Goal: Task Accomplishment & Management: Complete application form

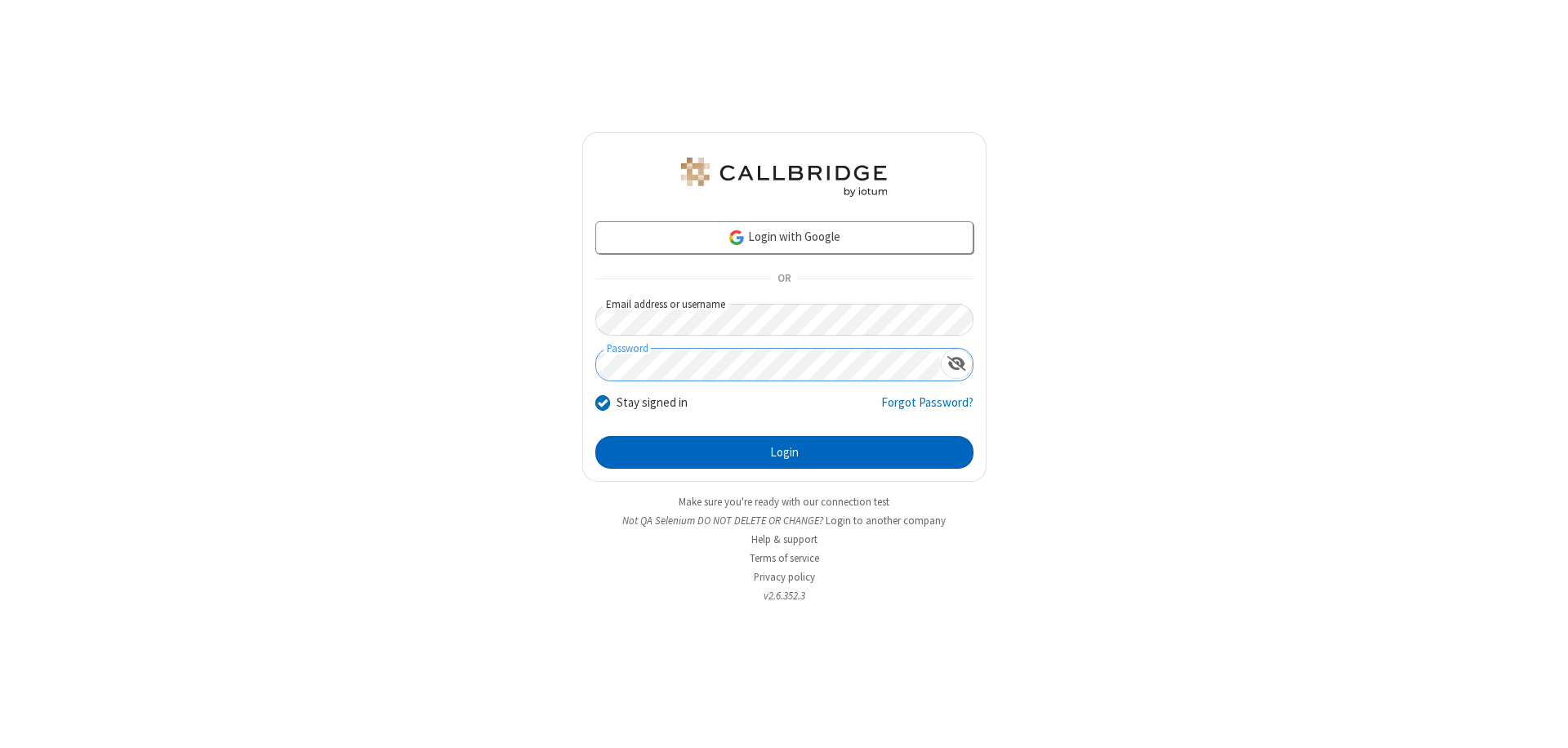
click at [784, 452] on button "Login" at bounding box center [784, 452] width 378 height 33
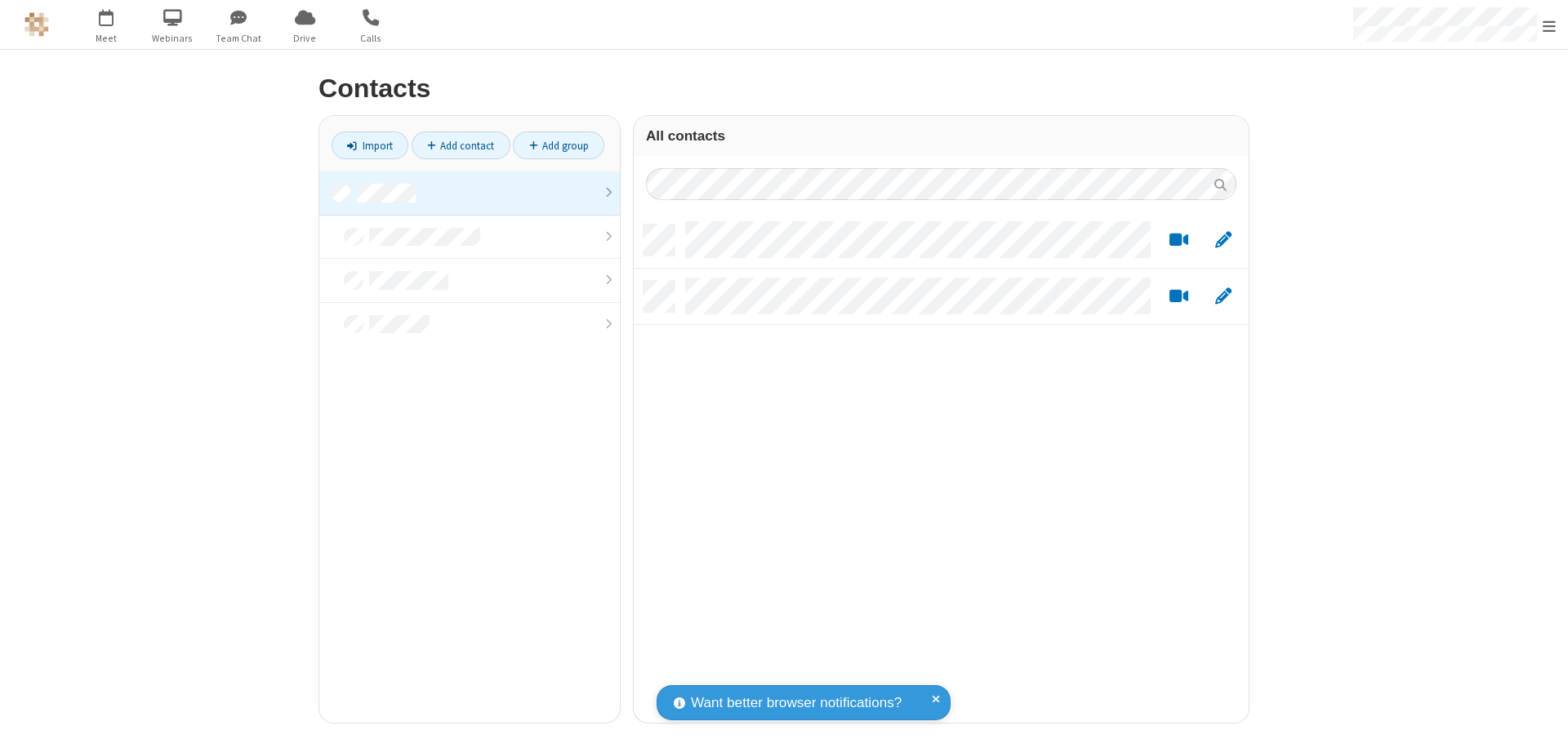
click at [469, 192] on link at bounding box center [469, 193] width 300 height 44
click at [460, 145] on link "Add contact" at bounding box center [460, 145] width 99 height 28
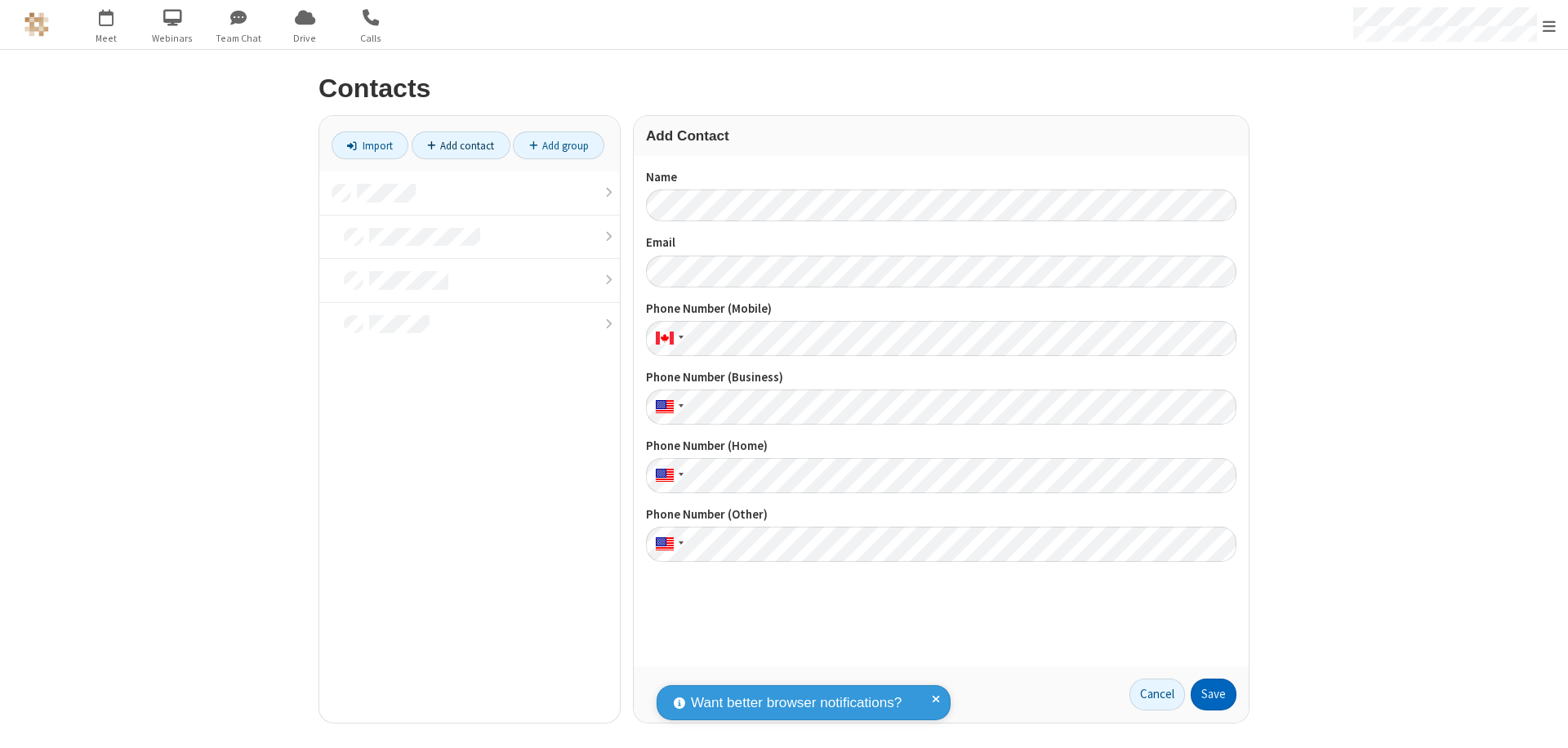
click at [1213, 694] on button "Save" at bounding box center [1213, 695] width 45 height 33
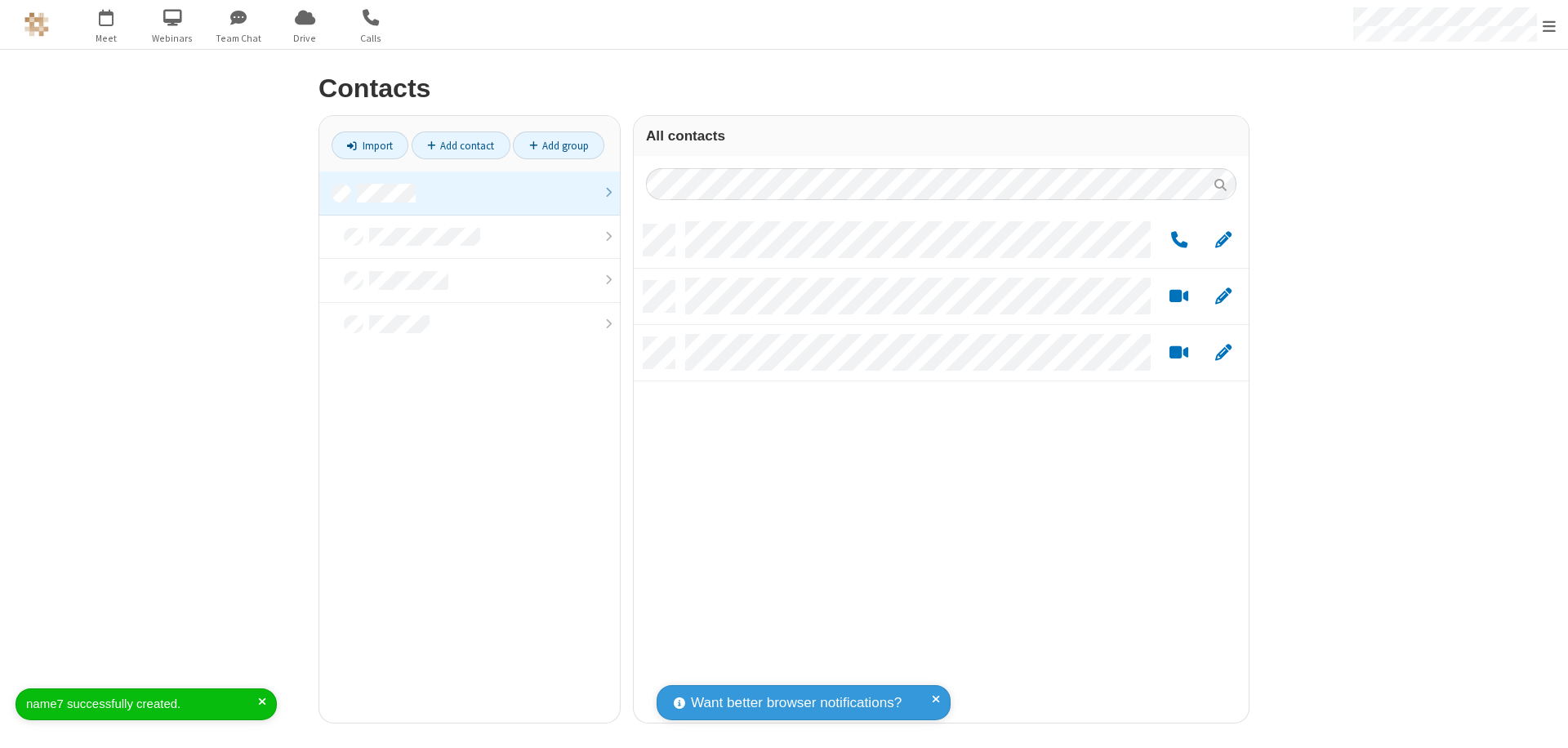
scroll to position [498, 603]
